Goal: Task Accomplishment & Management: Manage account settings

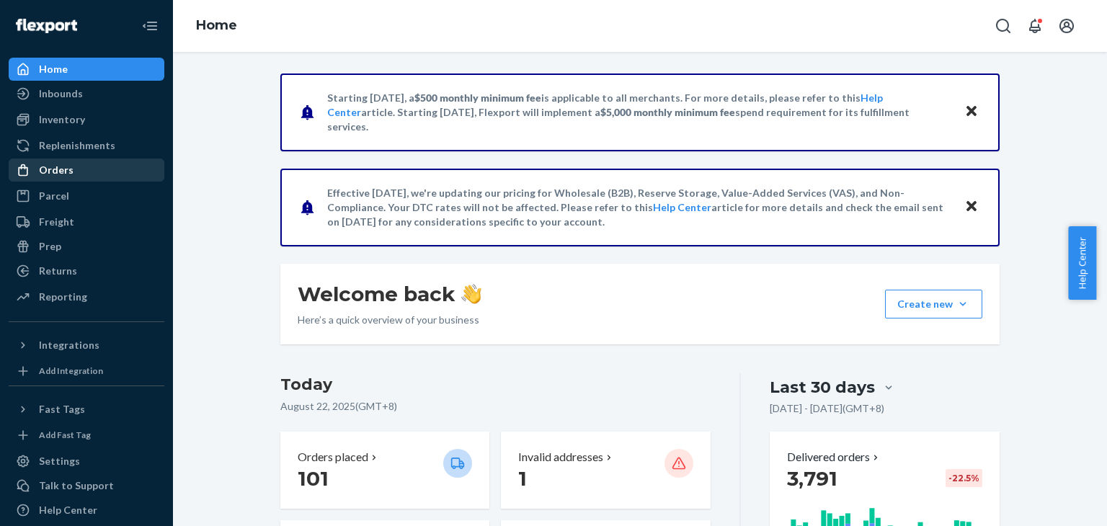
click at [47, 165] on div "Orders" at bounding box center [56, 170] width 35 height 14
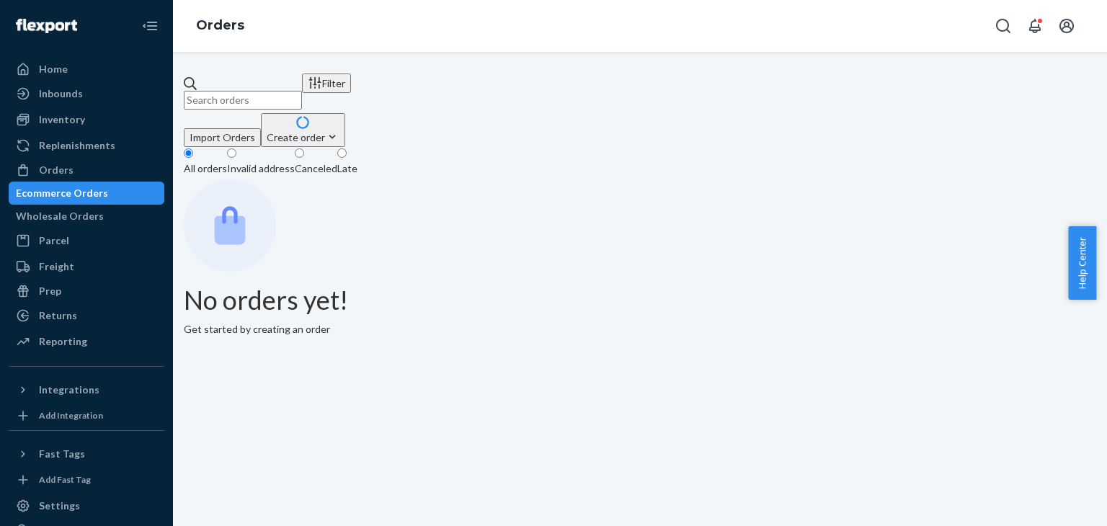
click at [282, 91] on input "text" at bounding box center [243, 100] width 118 height 19
paste input "#117422"
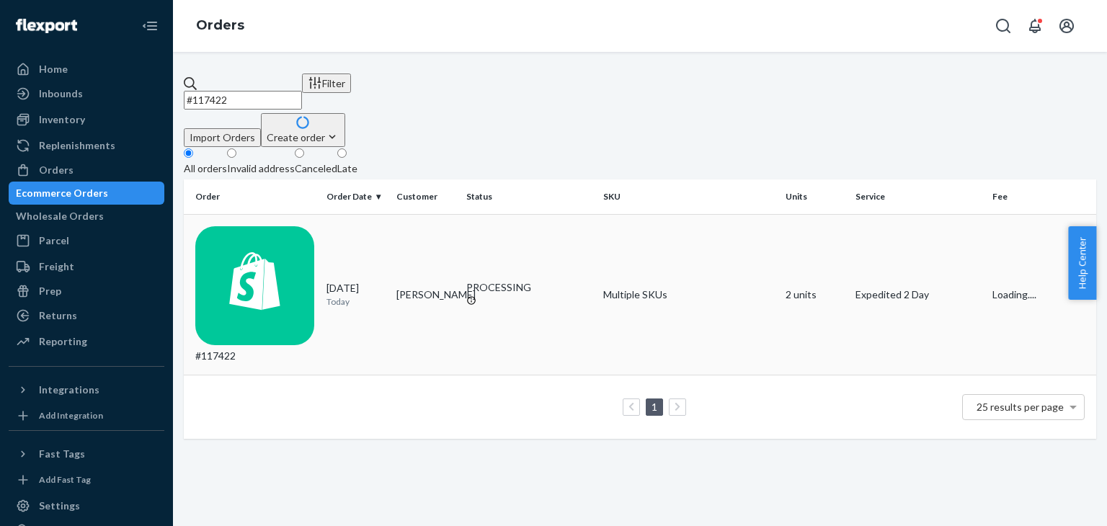
type input "#117422"
click at [299, 234] on div "#117422" at bounding box center [255, 295] width 120 height 138
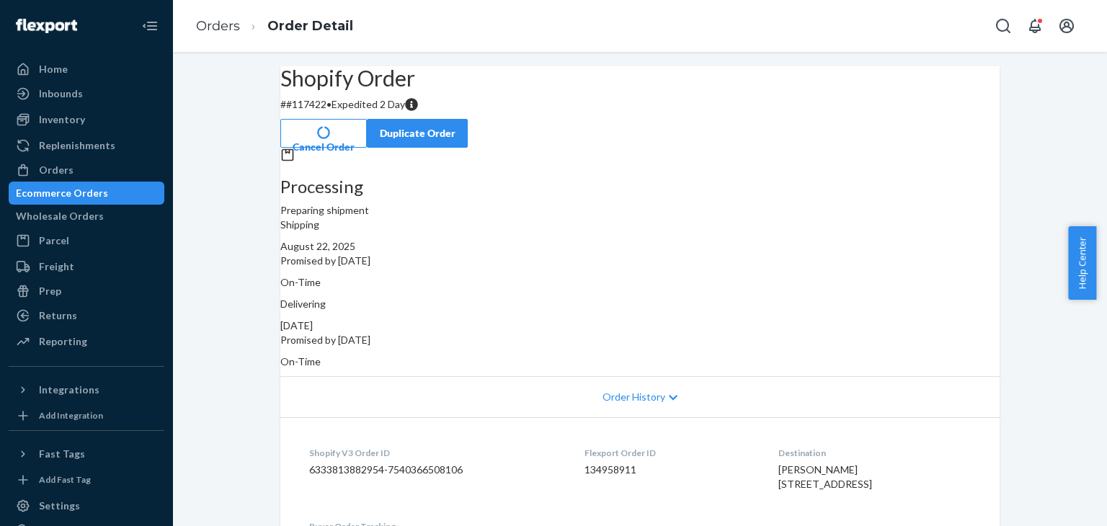
click at [367, 122] on button "Cancel Order" at bounding box center [323, 133] width 86 height 29
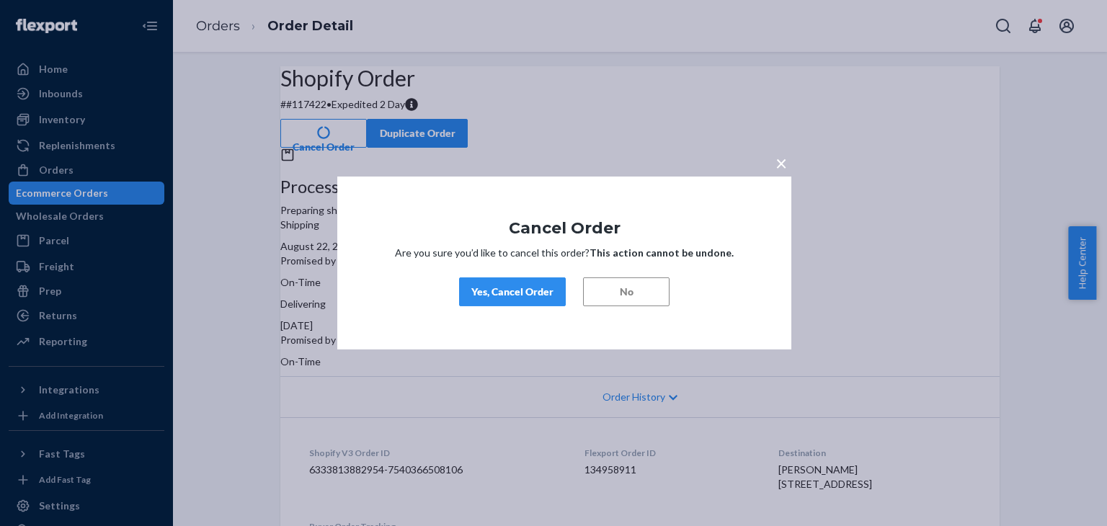
click at [500, 294] on div "Yes, Cancel Order" at bounding box center [512, 292] width 82 height 14
